Goal: Transaction & Acquisition: Book appointment/travel/reservation

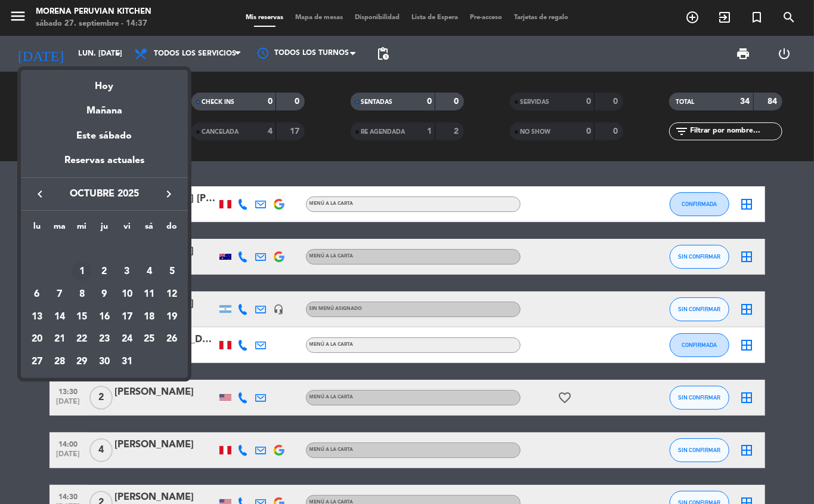
click at [82, 271] on div "1" at bounding box center [82, 271] width 20 height 20
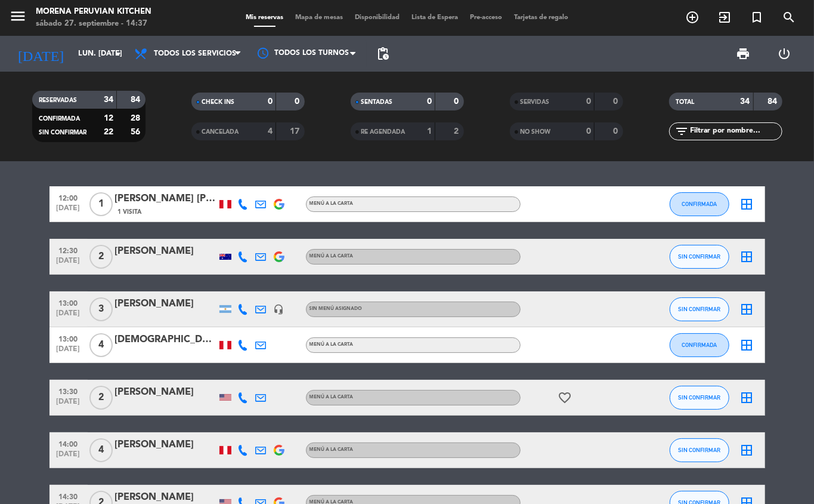
type input "mié. [DATE]"
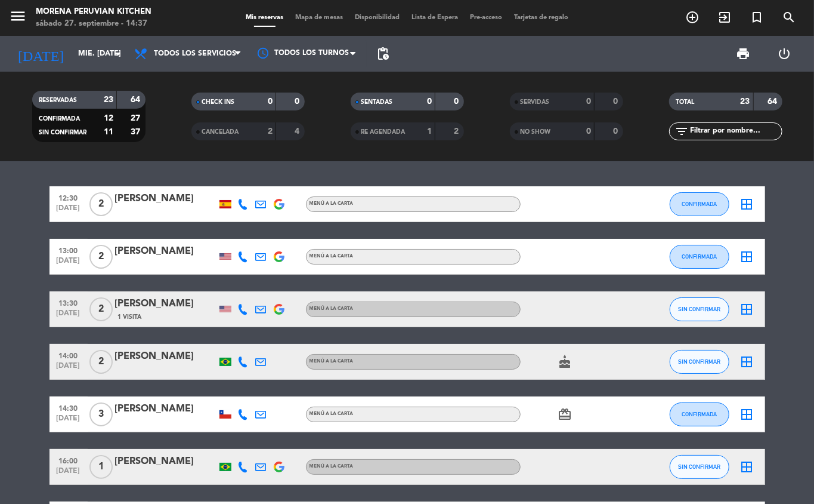
click at [692, 21] on icon "add_circle_outline" at bounding box center [693, 17] width 14 height 14
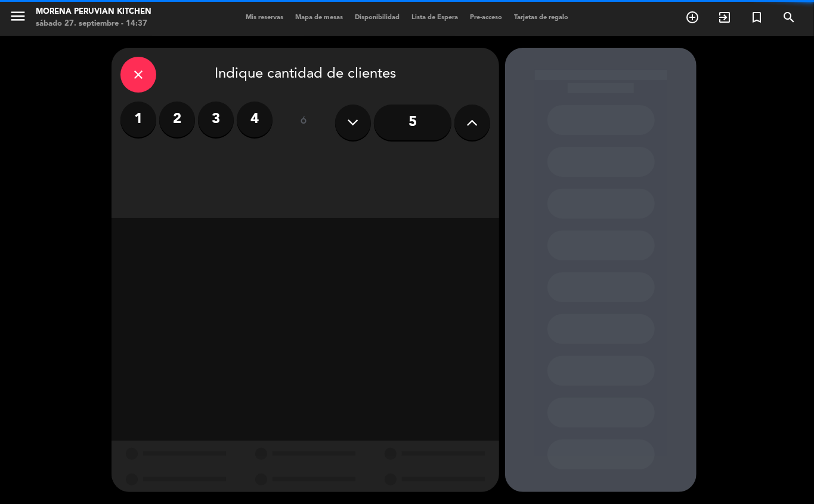
click at [172, 121] on label "2" at bounding box center [177, 119] width 36 height 36
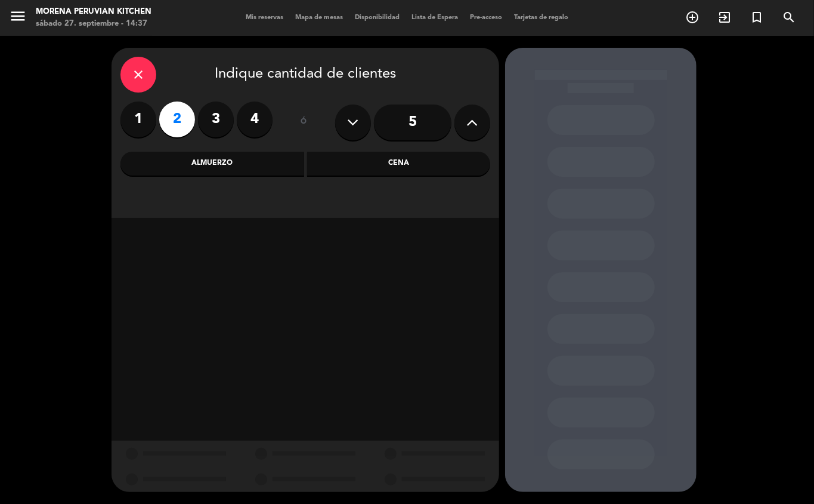
click at [232, 166] on div "Almuerzo" at bounding box center [213, 164] width 184 height 24
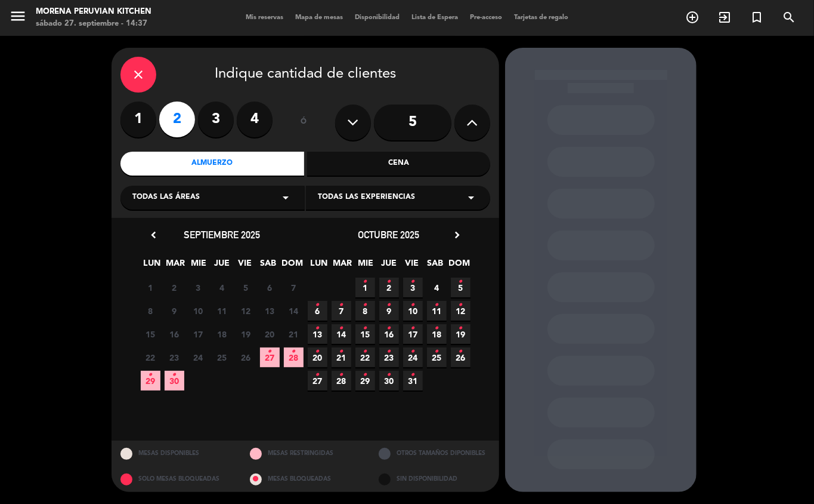
click at [270, 357] on icon "•" at bounding box center [270, 351] width 4 height 19
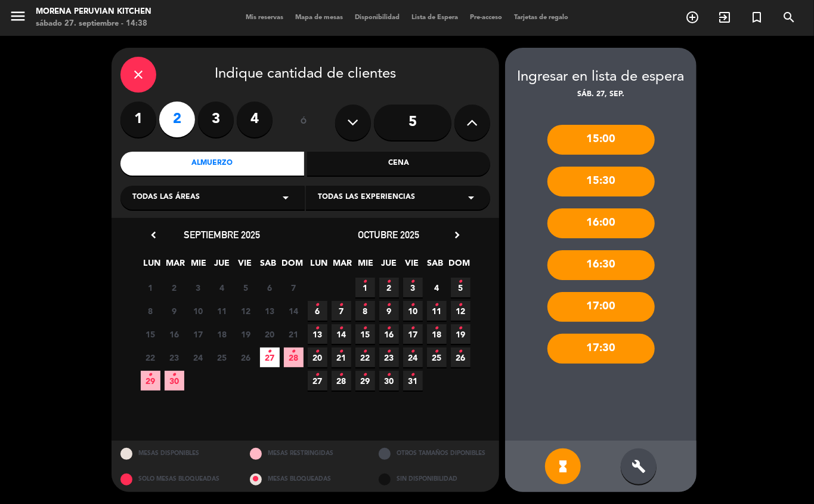
click at [641, 468] on icon "build" at bounding box center [639, 466] width 14 height 14
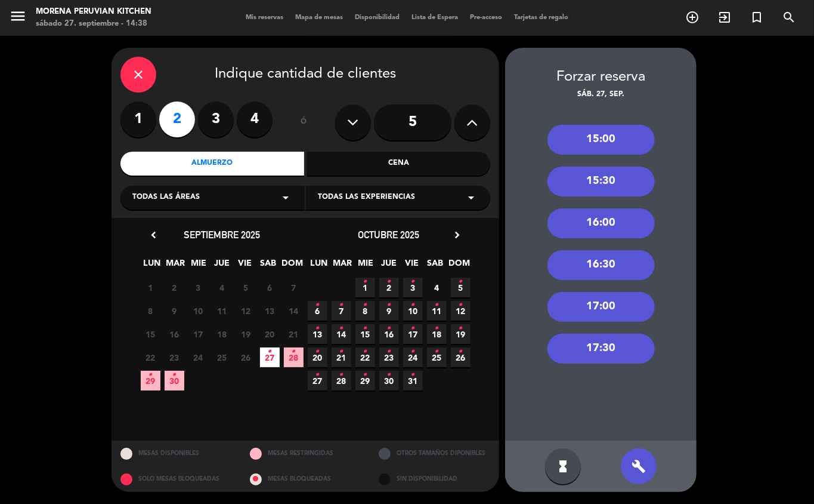
click at [270, 354] on icon "•" at bounding box center [270, 351] width 4 height 19
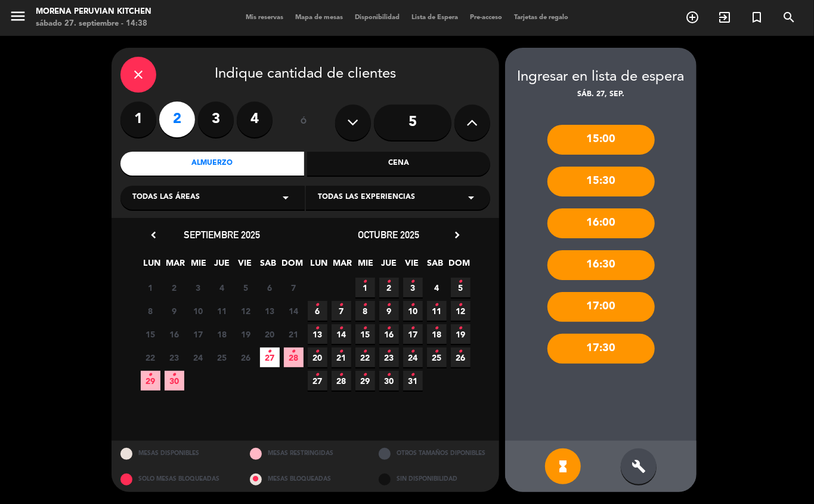
click at [389, 304] on icon "•" at bounding box center [389, 304] width 4 height 19
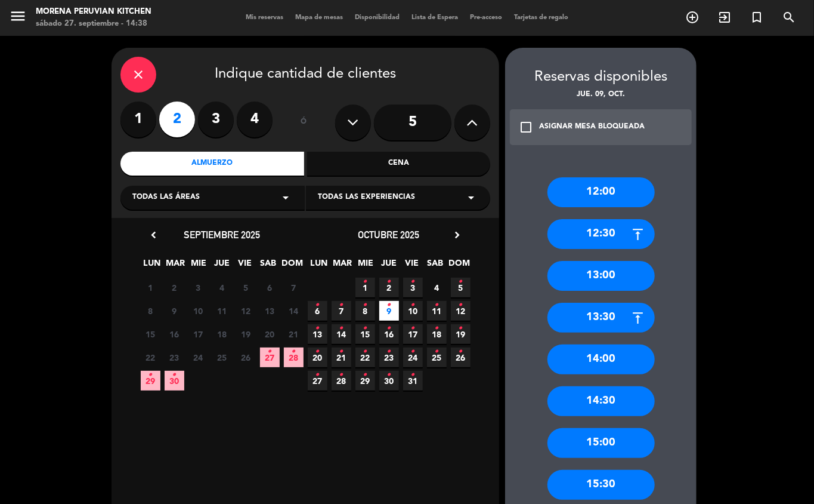
click at [363, 285] on icon "•" at bounding box center [365, 281] width 4 height 19
click at [612, 193] on div "12:00" at bounding box center [601, 192] width 107 height 30
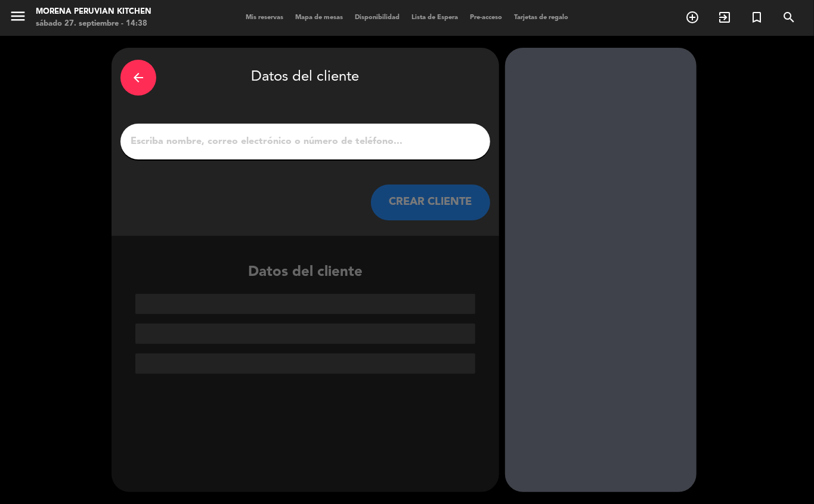
click at [271, 149] on input "1" at bounding box center [305, 141] width 352 height 17
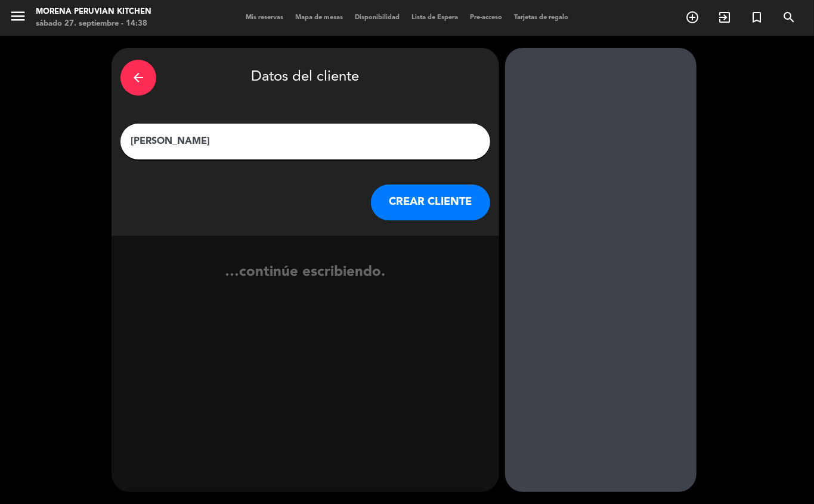
type input "[PERSON_NAME]"
click at [443, 215] on button "CREAR CLIENTE" at bounding box center [430, 202] width 119 height 36
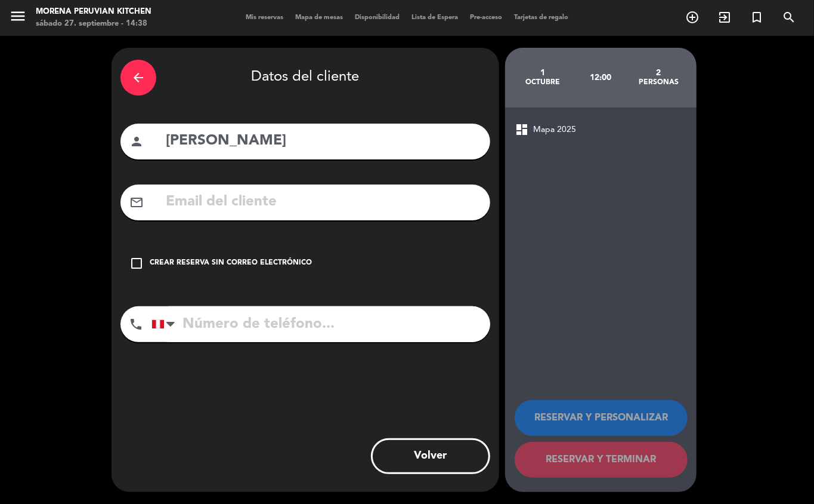
click at [227, 275] on div "check_box_outline_blank Crear reserva sin correo electrónico" at bounding box center [306, 263] width 370 height 36
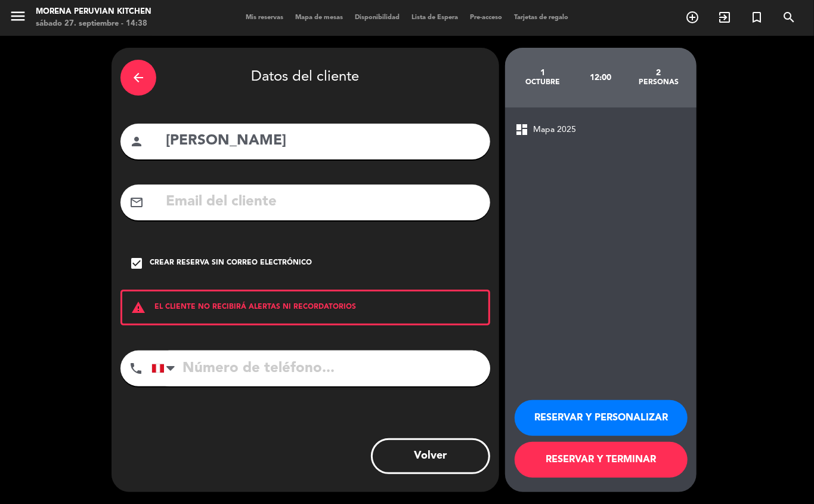
click at [227, 371] on input "tel" at bounding box center [321, 368] width 339 height 36
type input "945396017"
click at [635, 457] on button "RESERVAR Y TERMINAR" at bounding box center [601, 460] width 173 height 36
